Goal: Task Accomplishment & Management: Manage account settings

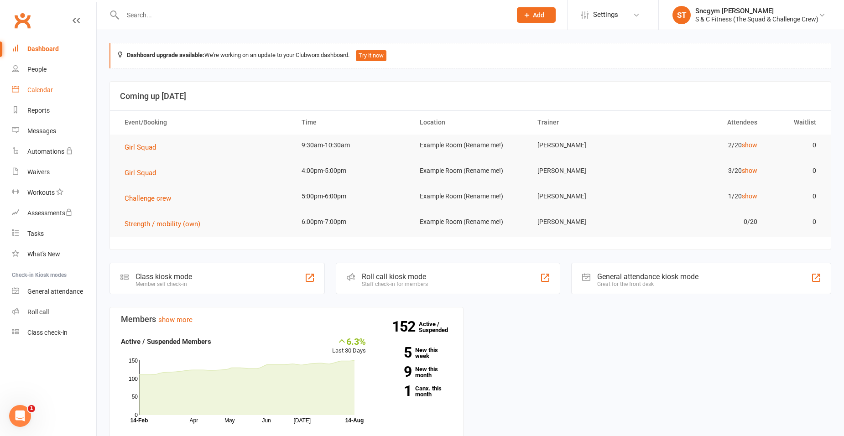
click at [52, 85] on link "Calendar" at bounding box center [54, 90] width 84 height 21
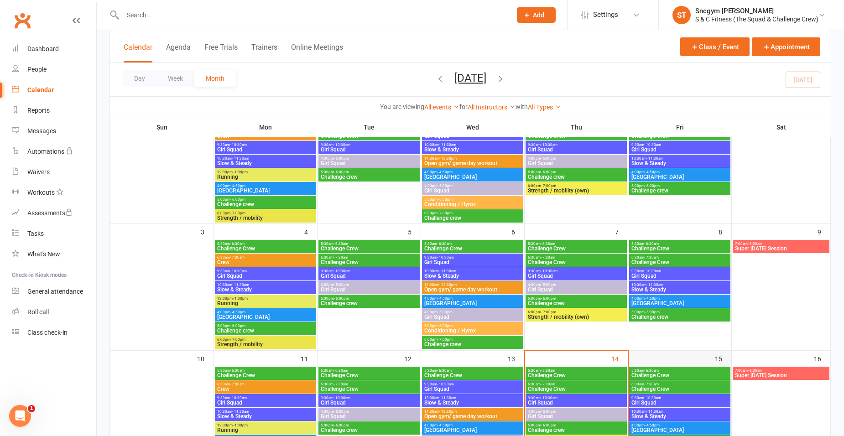
scroll to position [137, 0]
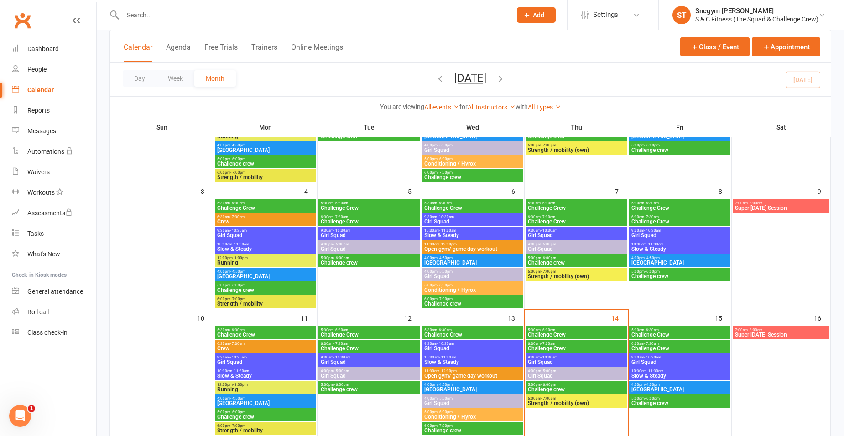
click at [579, 360] on span "Girl Squad" at bounding box center [576, 362] width 98 height 5
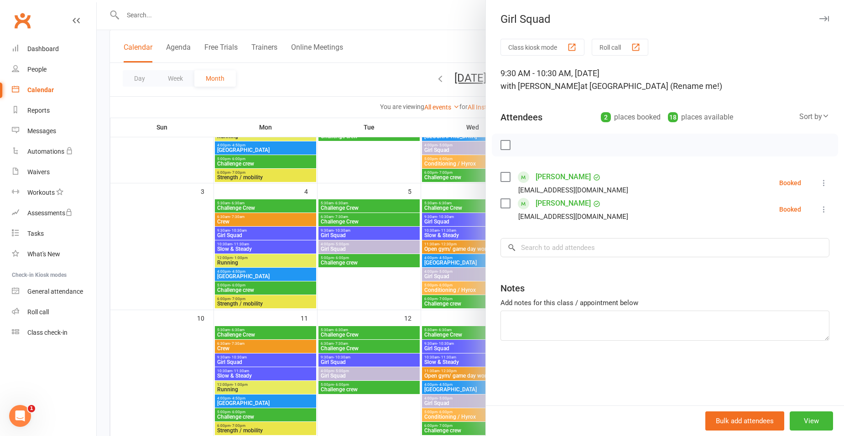
click at [820, 182] on icon at bounding box center [823, 182] width 9 height 9
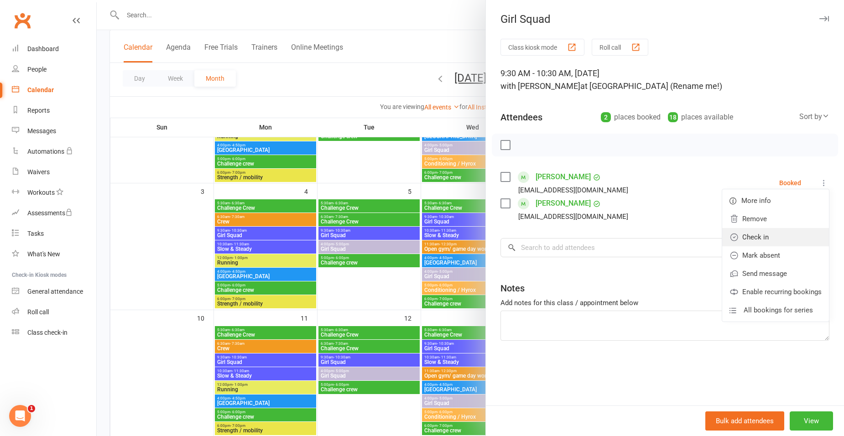
click at [808, 237] on link "Check in" at bounding box center [775, 237] width 107 height 18
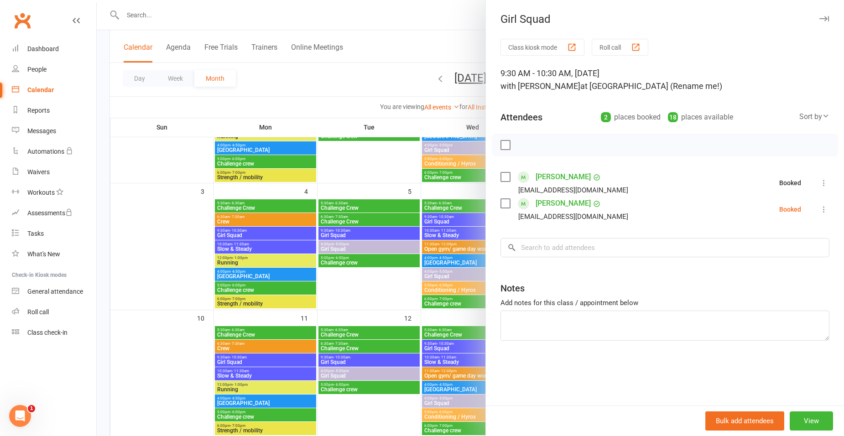
click at [819, 208] on icon at bounding box center [823, 209] width 9 height 9
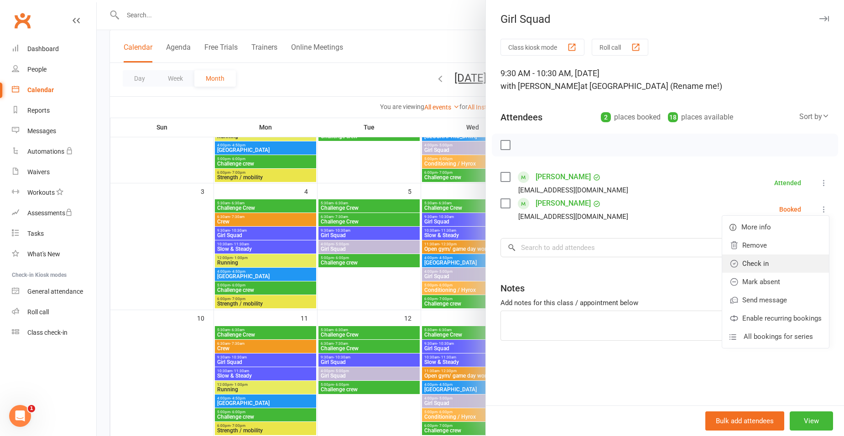
click at [801, 263] on link "Check in" at bounding box center [775, 264] width 107 height 18
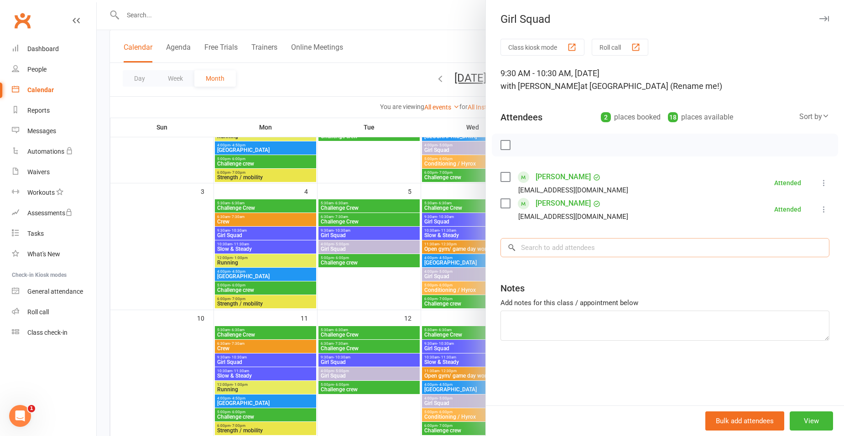
click at [689, 250] on input "search" at bounding box center [664, 247] width 329 height 19
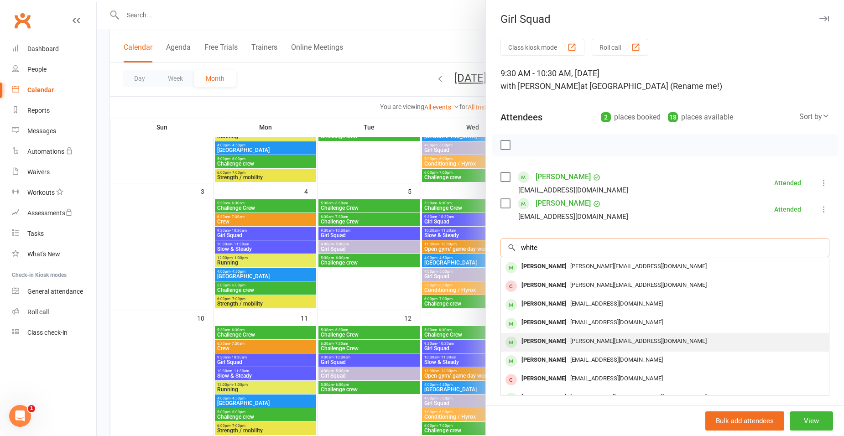
type input "white"
click at [610, 348] on div "[PERSON_NAME] [PERSON_NAME][EMAIL_ADDRESS][DOMAIN_NAME]" at bounding box center [665, 342] width 328 height 19
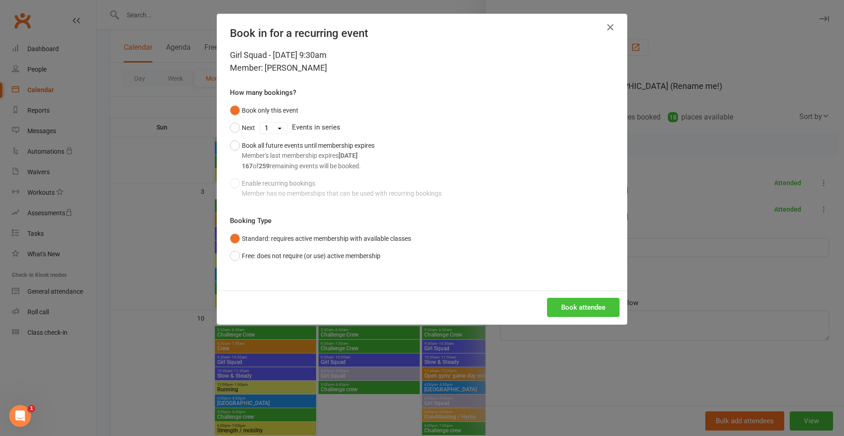
click at [607, 305] on button "Book attendee" at bounding box center [583, 307] width 73 height 19
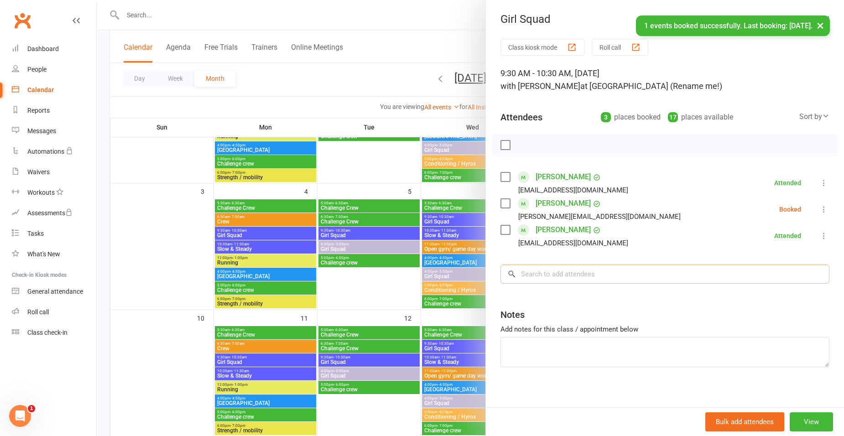
click at [596, 271] on input "search" at bounding box center [664, 274] width 329 height 19
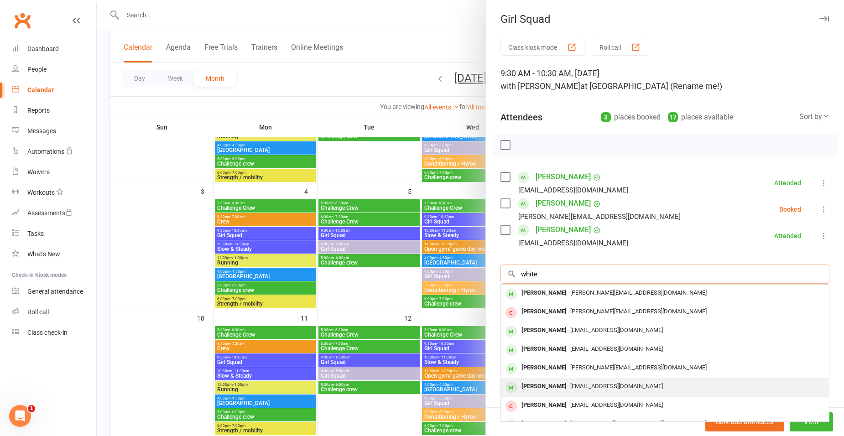
type input "white"
click at [598, 394] on div "[PERSON_NAME] [EMAIL_ADDRESS][DOMAIN_NAME]" at bounding box center [665, 387] width 328 height 19
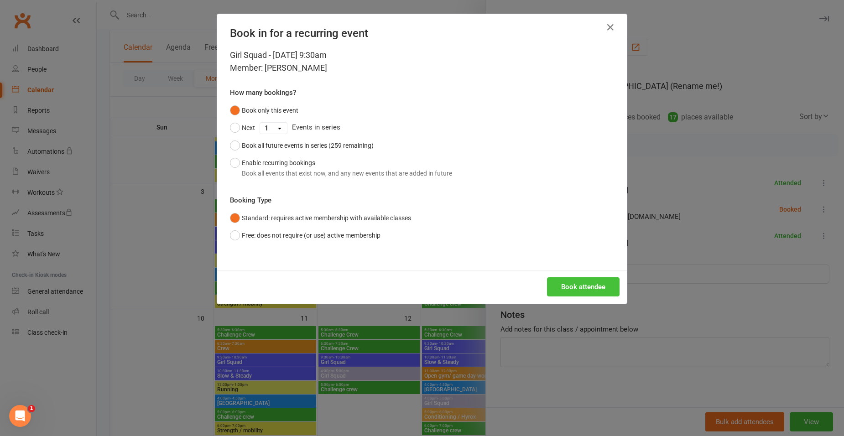
click at [603, 283] on button "Book attendee" at bounding box center [583, 286] width 73 height 19
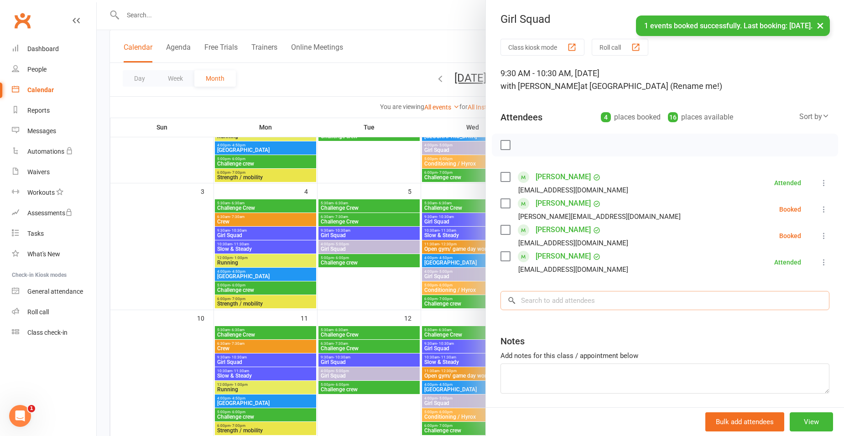
click at [557, 308] on input "search" at bounding box center [664, 300] width 329 height 19
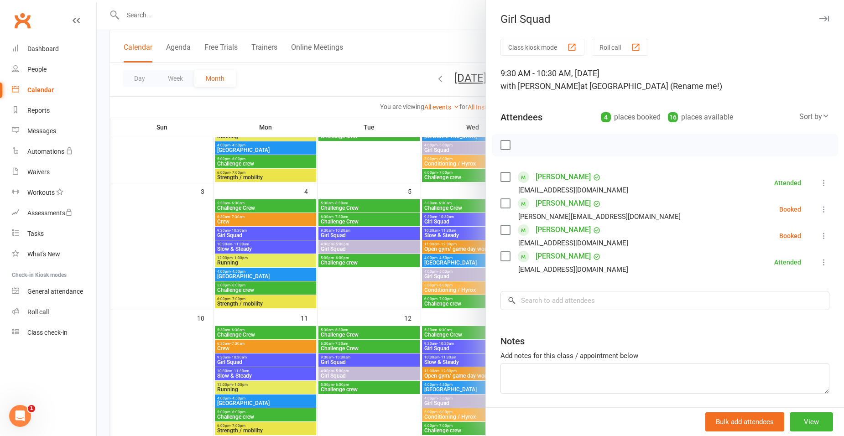
click at [819, 238] on icon at bounding box center [823, 235] width 9 height 9
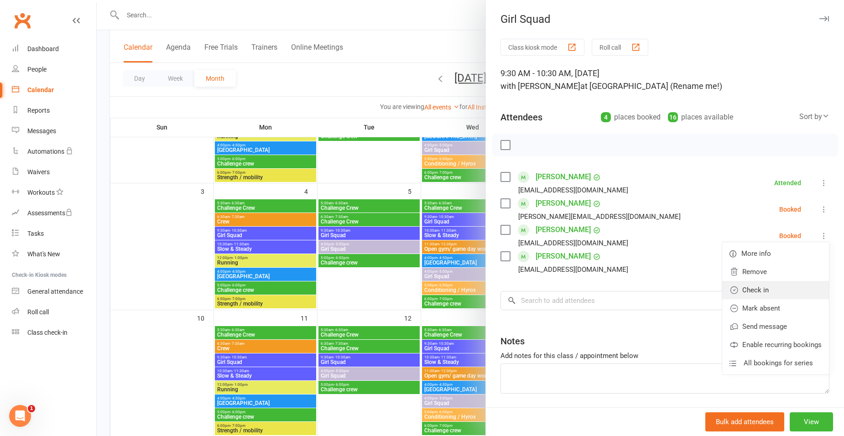
drag, startPoint x: 779, startPoint y: 298, endPoint x: 778, endPoint y: 294, distance: 4.7
click at [779, 298] on link "Check in" at bounding box center [775, 290] width 107 height 18
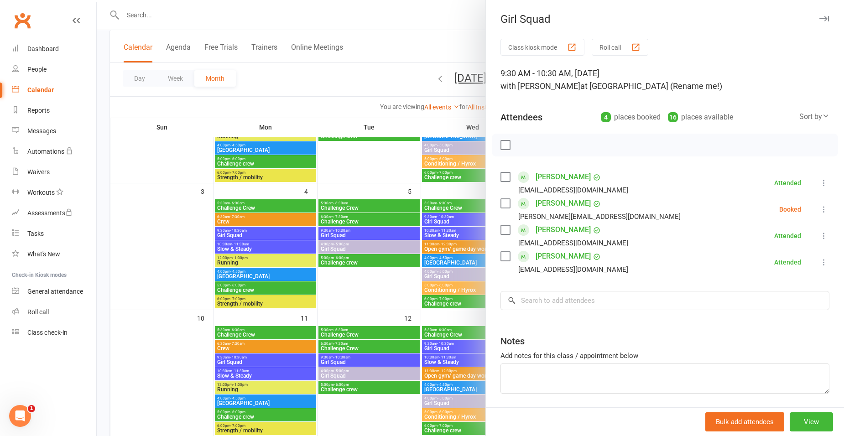
click at [819, 207] on icon at bounding box center [823, 209] width 9 height 9
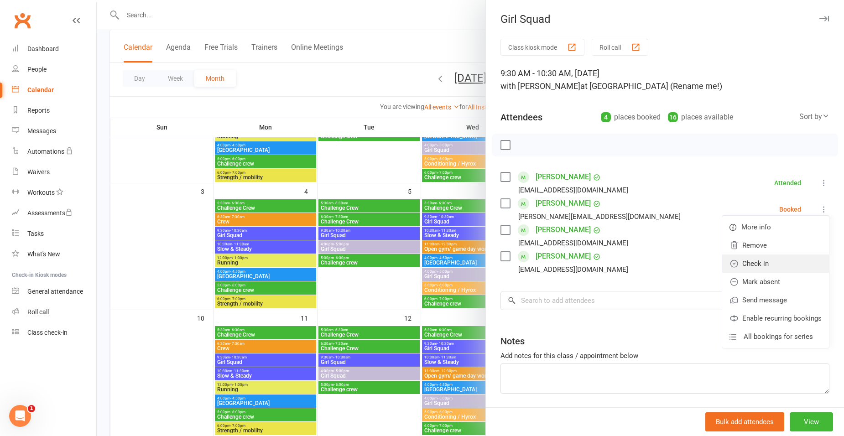
click at [795, 272] on link "Check in" at bounding box center [775, 264] width 107 height 18
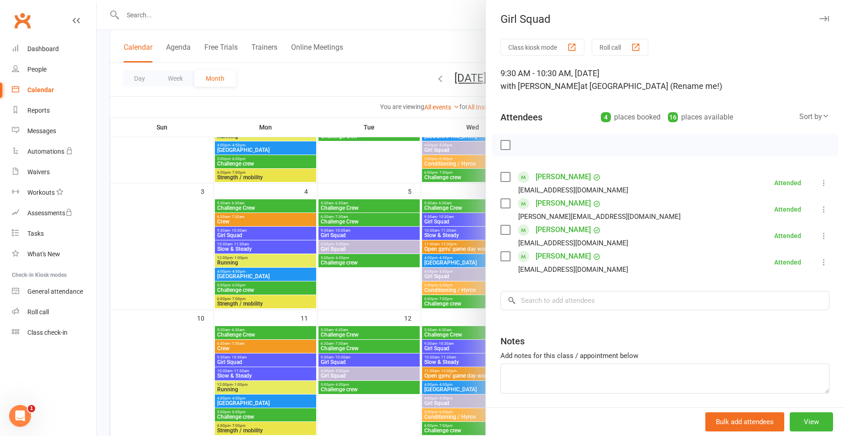
scroll to position [32, 0]
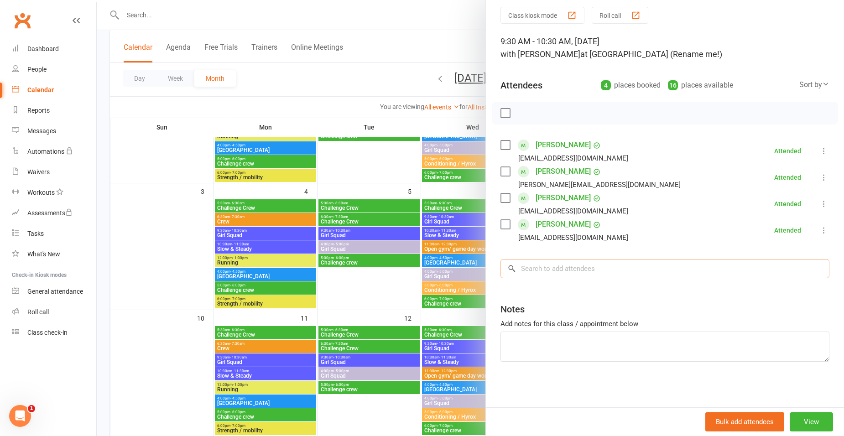
drag, startPoint x: 625, startPoint y: 269, endPoint x: 636, endPoint y: 273, distance: 12.3
click at [625, 270] on input "search" at bounding box center [664, 268] width 329 height 19
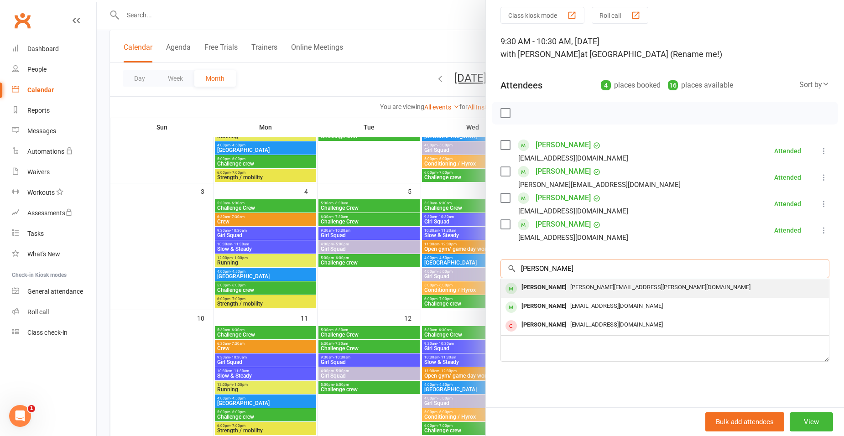
type input "[PERSON_NAME]"
click at [538, 288] on div "[PERSON_NAME]" at bounding box center [544, 287] width 52 height 13
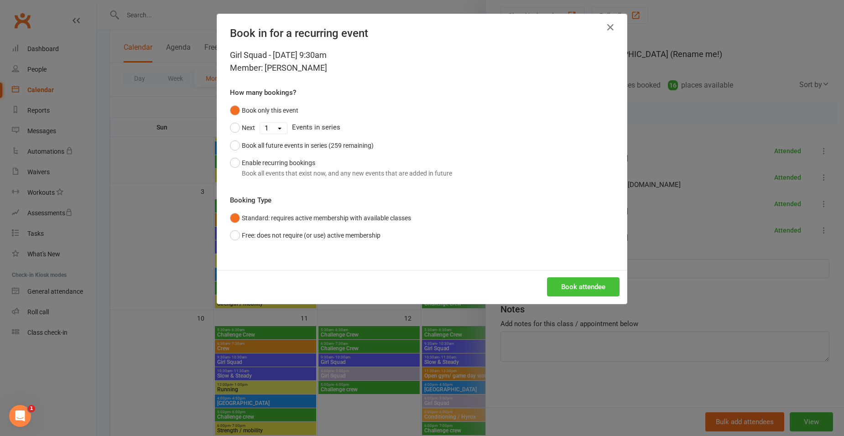
click at [553, 280] on button "Book attendee" at bounding box center [583, 286] width 73 height 19
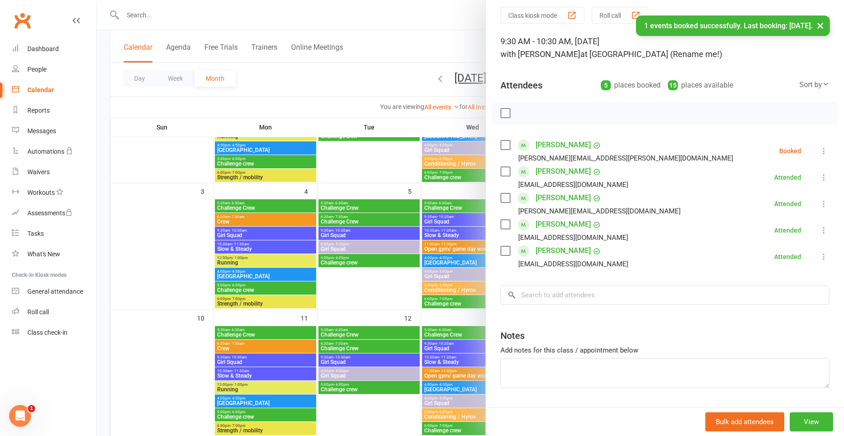
click at [819, 151] on icon at bounding box center [823, 150] width 9 height 9
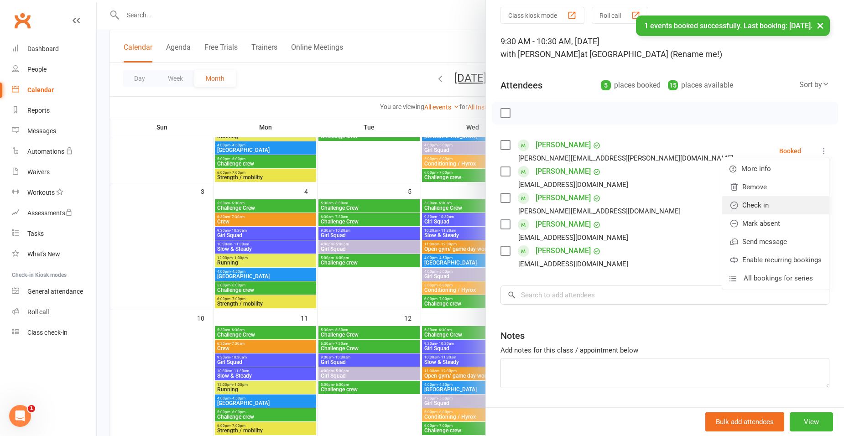
click at [774, 208] on link "Check in" at bounding box center [775, 205] width 107 height 18
